Goal: Navigation & Orientation: Find specific page/section

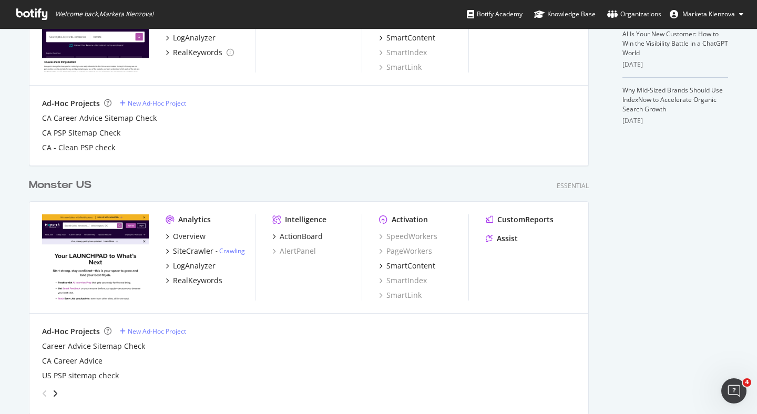
scroll to position [345, 0]
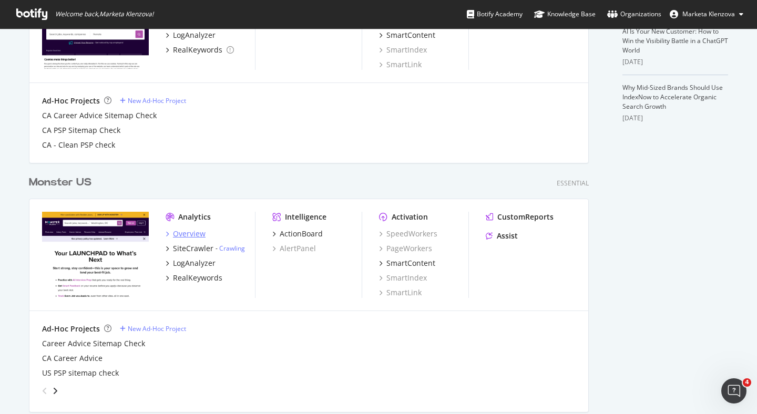
click at [186, 234] on div "Overview" at bounding box center [189, 234] width 33 height 11
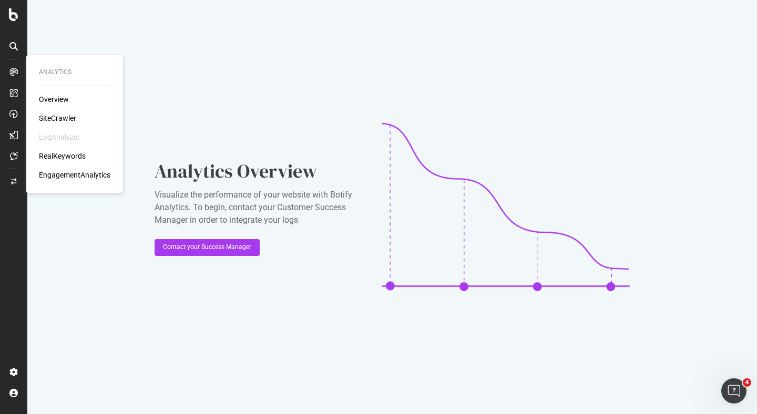
click at [37, 103] on div "Analytics Overview SiteCrawler LogAnalyzer RealKeywords EngagementAnalytics" at bounding box center [74, 123] width 88 height 133
click at [48, 102] on div "Overview" at bounding box center [54, 99] width 30 height 11
click at [52, 116] on div "SiteCrawler" at bounding box center [57, 118] width 37 height 11
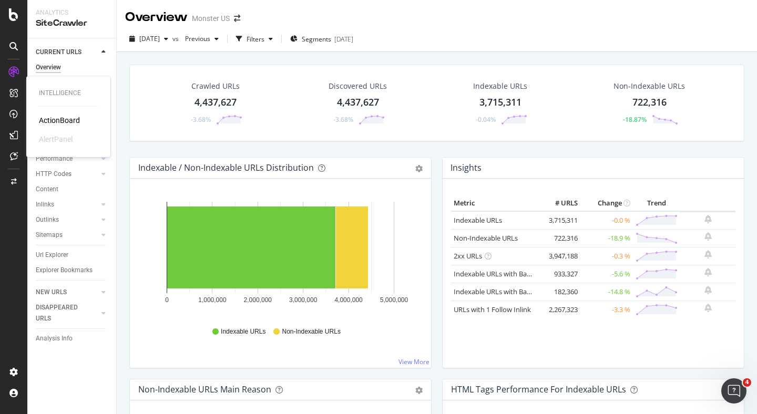
click at [43, 120] on div "ActionBoard" at bounding box center [59, 120] width 41 height 11
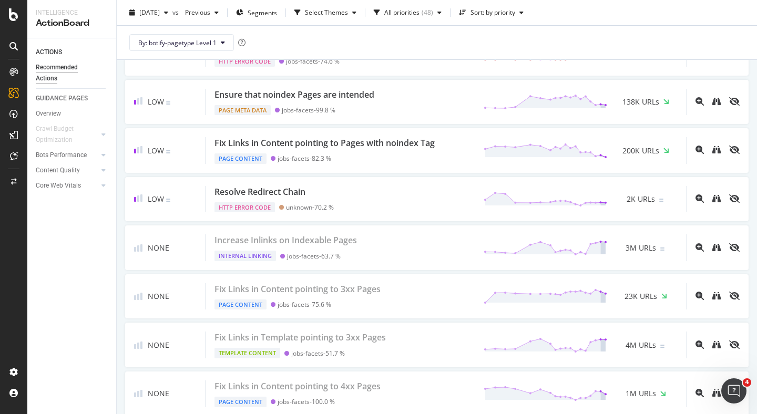
scroll to position [2326, 0]
